Goal: Information Seeking & Learning: Learn about a topic

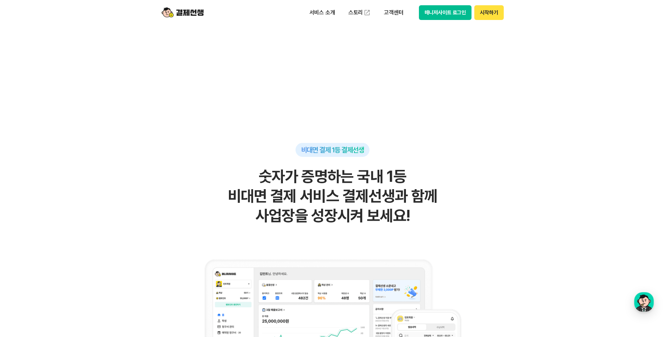
scroll to position [421, 0]
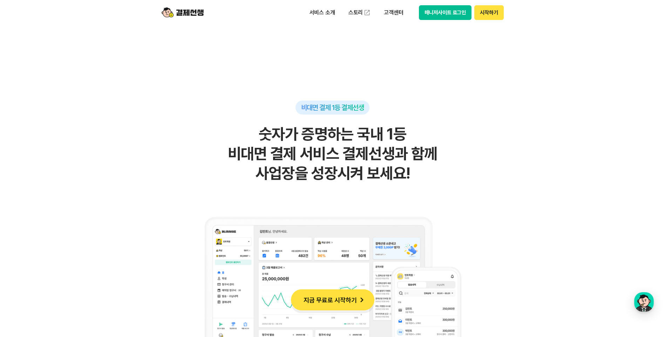
drag, startPoint x: 306, startPoint y: 135, endPoint x: 435, endPoint y: 170, distance: 133.5
click at [435, 170] on h2 "숫자가 증명하는 국내 1등 비대면 결제 서비스 결제선생과 함께 사업장을 성장시켜 보세요!" at bounding box center [332, 153] width 343 height 59
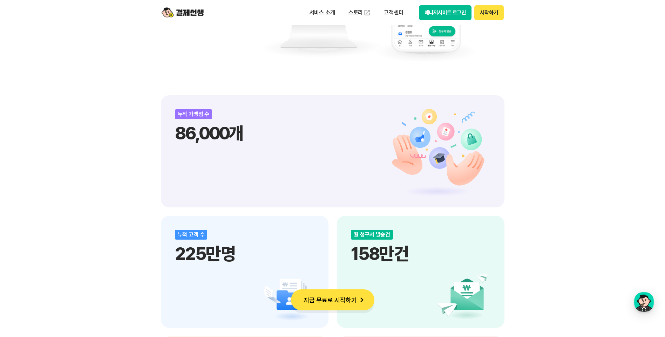
scroll to position [876, 0]
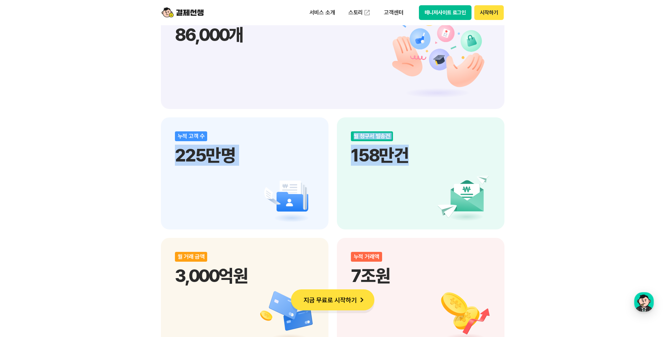
drag, startPoint x: 179, startPoint y: 155, endPoint x: 495, endPoint y: 163, distance: 315.9
click at [495, 163] on div "누적 가맹점 수 86,000개 누적 고객 수 225만명 월 청구서 발송건 158만건 월 거래 금액 3,000억원 누적 거래액 7조원" at bounding box center [332, 173] width 343 height 353
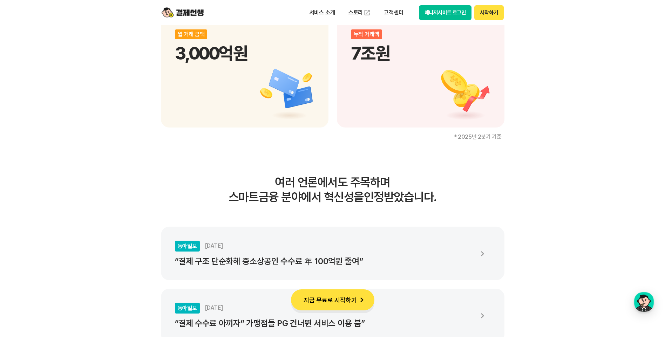
scroll to position [1086, 0]
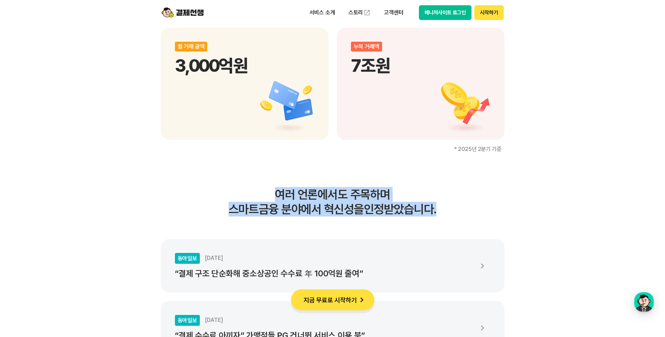
drag, startPoint x: 264, startPoint y: 191, endPoint x: 440, endPoint y: 212, distance: 176.8
click at [438, 212] on h3 "여러 언론에서도 주목하며 스마트금융 분야에서 혁신성을 인정받았습니다." at bounding box center [332, 201] width 343 height 29
click at [440, 212] on h3 "여러 언론에서도 주목하며 스마트금융 분야에서 혁신성을 인정받았습니다." at bounding box center [332, 201] width 343 height 29
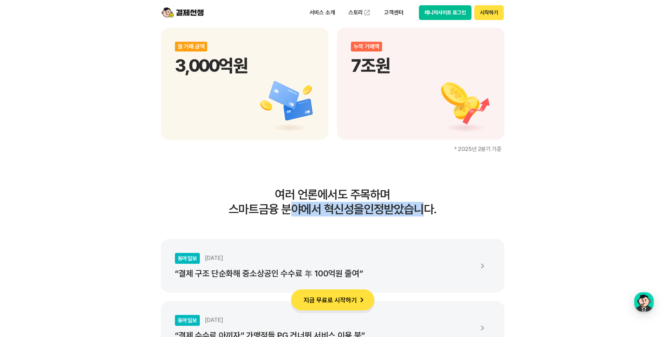
drag, startPoint x: 429, startPoint y: 211, endPoint x: 218, endPoint y: 186, distance: 212.7
click at [237, 196] on h3 "여러 언론에서도 주목하며 스마트금융 분야에서 혁신성을 인정받았습니다." at bounding box center [332, 201] width 343 height 29
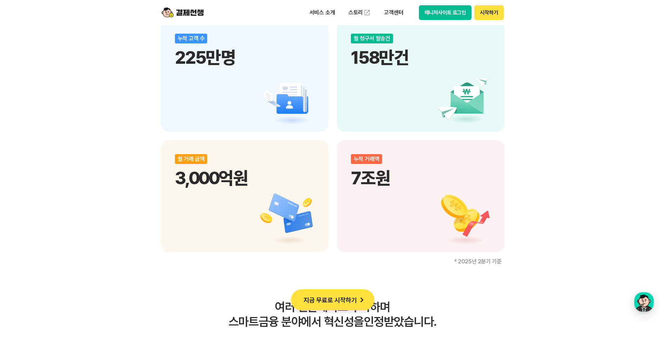
scroll to position [911, 0]
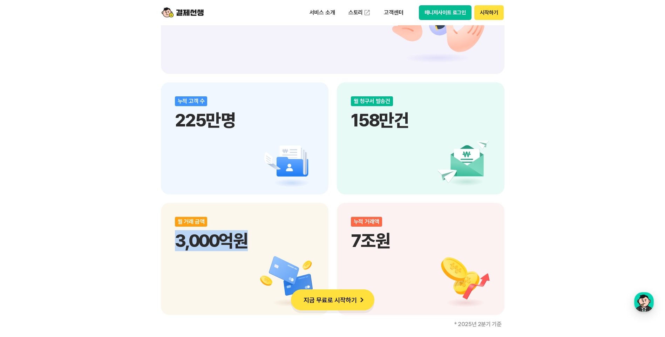
drag, startPoint x: 176, startPoint y: 242, endPoint x: 287, endPoint y: 246, distance: 111.9
click at [287, 246] on p "3,000억원" at bounding box center [244, 240] width 139 height 21
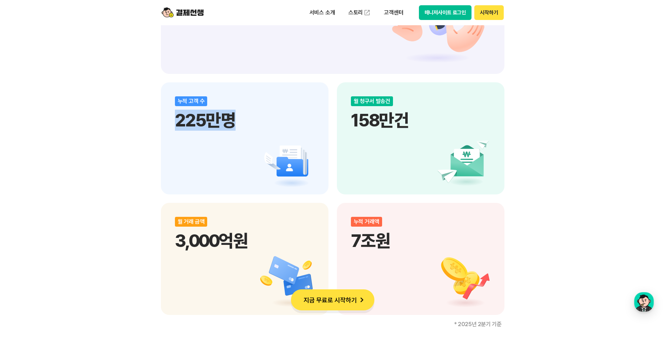
drag, startPoint x: 174, startPoint y: 118, endPoint x: 266, endPoint y: 122, distance: 92.3
click at [266, 122] on div "누적 고객 수 225만명" at bounding box center [245, 138] width 168 height 112
click at [73, 134] on div "비대면 결제 1등 결제선생 숫자가 증명하는 국내 1등 비대면 결제 서비스 결제선생과 함께 사업장을 성장시켜 보세요! 누적 가맹점 수 86,00…" at bounding box center [332, 137] width 665 height 1236
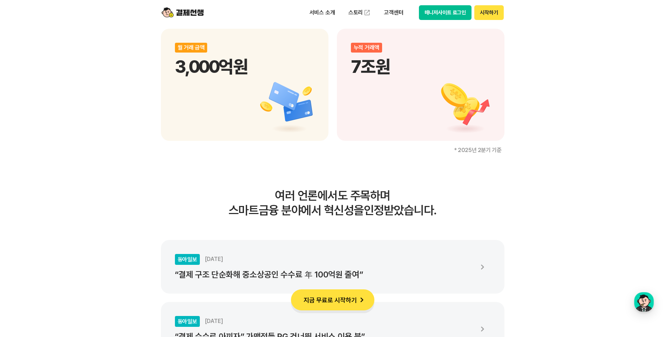
scroll to position [1086, 0]
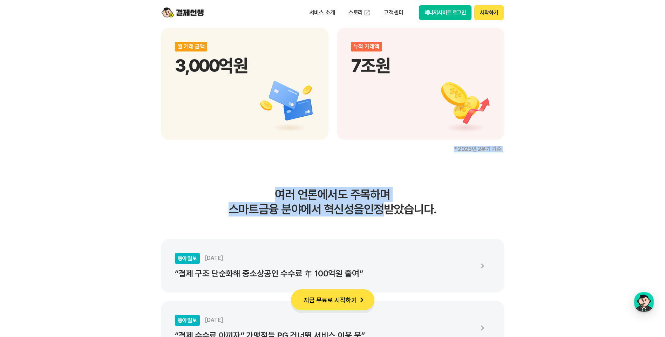
drag, startPoint x: 264, startPoint y: 182, endPoint x: 381, endPoint y: 219, distance: 122.0
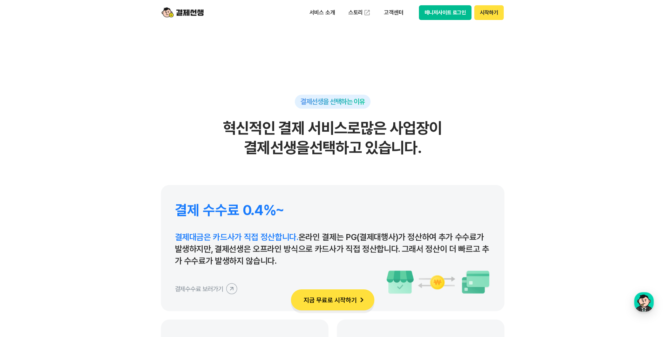
scroll to position [3189, 0]
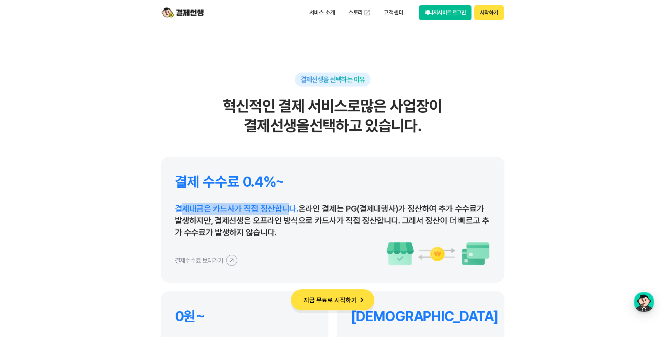
drag, startPoint x: 179, startPoint y: 209, endPoint x: 291, endPoint y: 210, distance: 111.4
click at [291, 210] on span "결제대금은 카드사가 직접 정산합니다." at bounding box center [236, 209] width 123 height 10
click at [374, 228] on p "결제대금은 카드사가 직접 정산합니다. 온라인 결제는 PG(결제대행사)가 정산하여 추가 수수료가 발생하지만, 결제선생은 오프라인 방식으로 카드사…" at bounding box center [332, 221] width 315 height 36
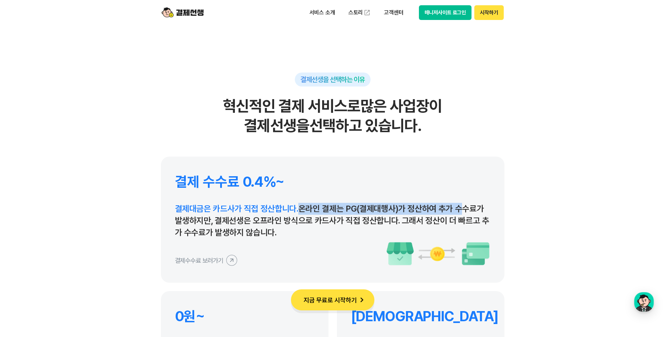
drag, startPoint x: 298, startPoint y: 208, endPoint x: 453, endPoint y: 207, distance: 156.0
click at [453, 207] on p "결제대금은 카드사가 직접 정산합니다. 온라인 결제는 PG(결제대행사)가 정산하여 추가 수수료가 발생하지만, 결제선생은 오프라인 방식으로 카드사…" at bounding box center [332, 221] width 315 height 36
click at [406, 209] on p "결제대금은 카드사가 직접 정산합니다. 온라인 결제는 PG(결제대행사)가 정산하여 추가 수수료가 발생하지만, 결제선생은 오프라인 방식으로 카드사…" at bounding box center [332, 221] width 315 height 36
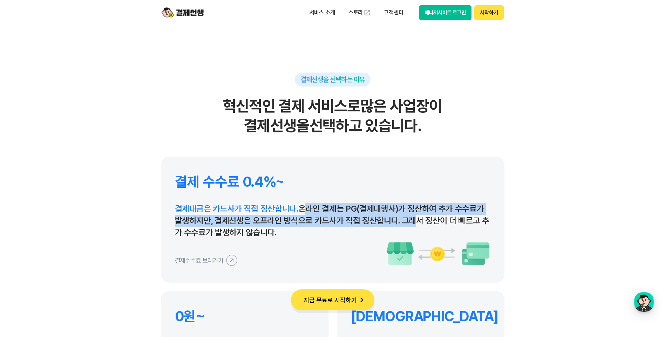
drag, startPoint x: 299, startPoint y: 207, endPoint x: 408, endPoint y: 222, distance: 109.6
click at [408, 222] on p "결제대금은 카드사가 직접 정산합니다. 온라인 결제는 PG(결제대행사)가 정산하여 추가 수수료가 발생하지만, 결제선생은 오프라인 방식으로 카드사…" at bounding box center [332, 221] width 315 height 36
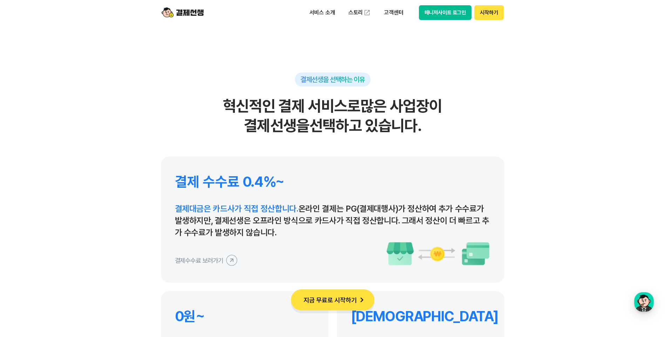
click at [376, 234] on p "결제대금은 카드사가 직접 정산합니다. 온라인 결제는 PG(결제대행사)가 정산하여 추가 수수료가 발생하지만, 결제선생은 오프라인 방식으로 카드사…" at bounding box center [332, 221] width 315 height 36
drag, startPoint x: 177, startPoint y: 218, endPoint x: 157, endPoint y: 204, distance: 24.3
click at [157, 204] on section "결제선생을 선택하는 이유 혁신적인 결제 서비스로 많은 사업장이 결제선생을 선택하고 있습니다. 결제 수수료 0.4%~ 결제대금은 카드사가 직접 …" at bounding box center [332, 206] width 665 height 451
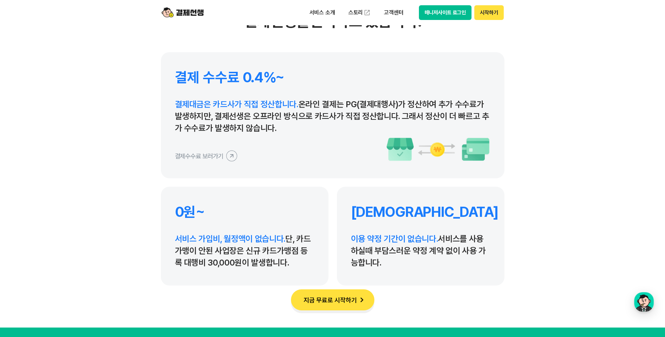
scroll to position [3294, 0]
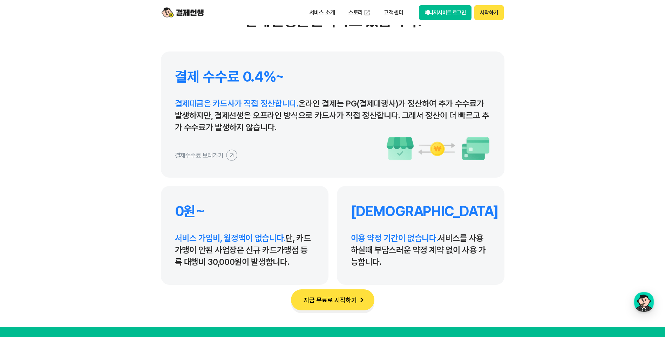
click at [227, 153] on icon at bounding box center [232, 155] width 16 height 16
